Goal: Check status: Check status

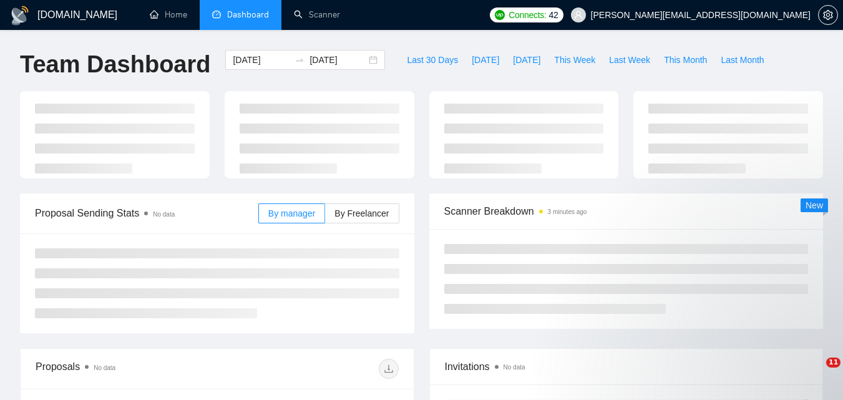
type input "[DATE]"
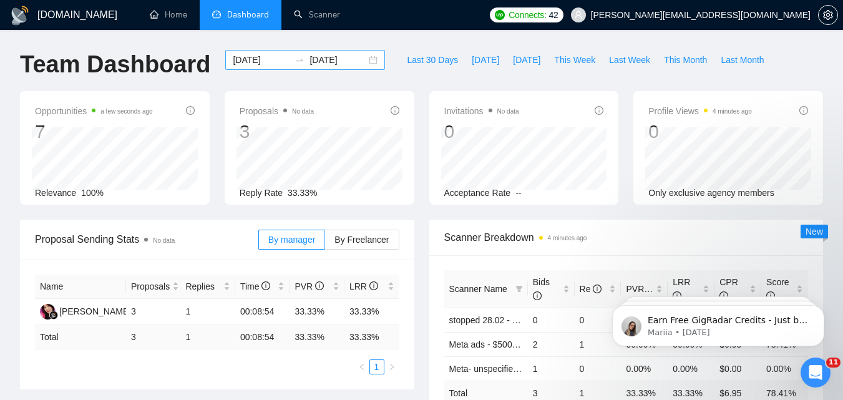
click at [265, 59] on input "[DATE]" at bounding box center [261, 60] width 57 height 14
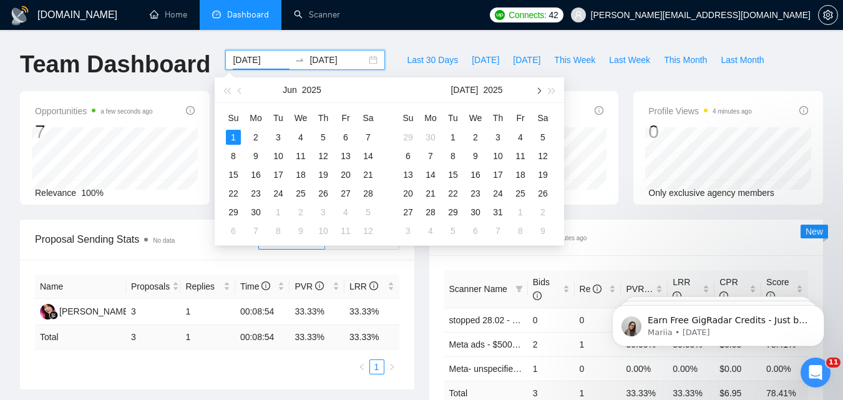
click at [537, 92] on span "button" at bounding box center [538, 90] width 6 height 6
type input "[DATE]"
click at [478, 192] on div "20" at bounding box center [475, 193] width 15 height 15
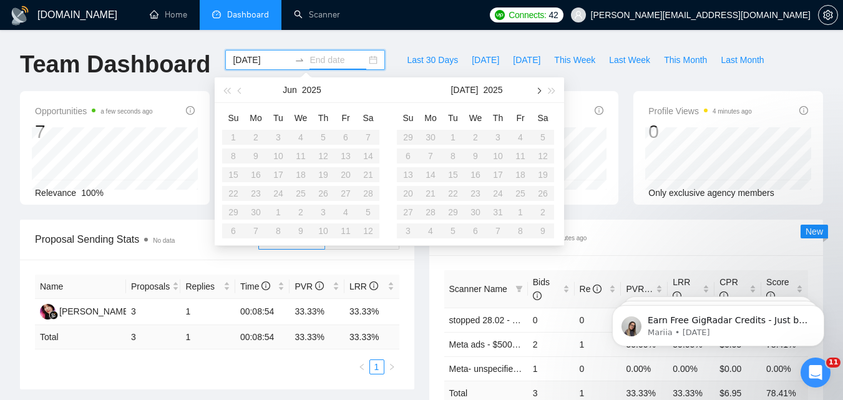
click at [537, 92] on span "button" at bounding box center [538, 90] width 6 height 6
type input "[DATE]"
click at [477, 194] on div "20" at bounding box center [475, 193] width 15 height 15
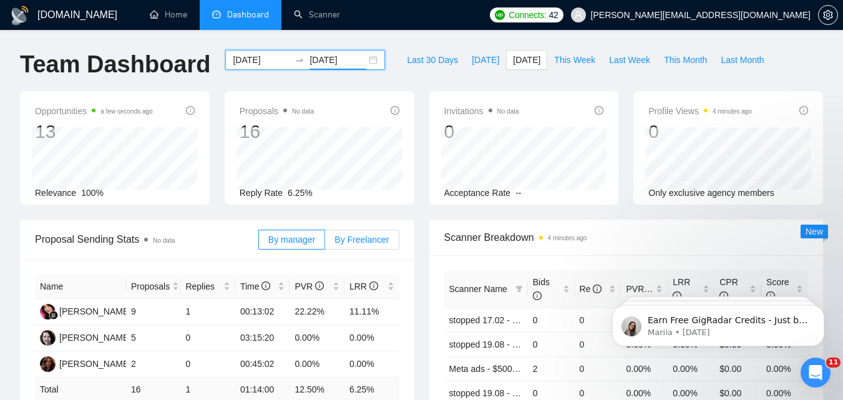
click at [344, 244] on span "By Freelancer" at bounding box center [361, 240] width 54 height 10
click at [325, 243] on input "By Freelancer" at bounding box center [325, 243] width 0 height 0
